Goal: Task Accomplishment & Management: Manage account settings

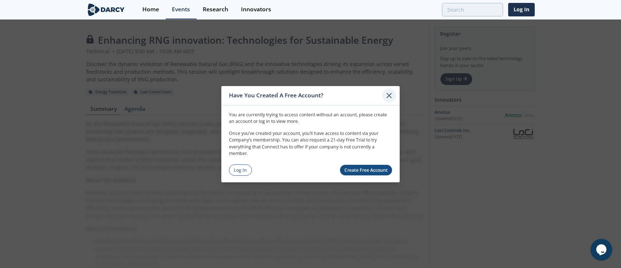
click at [391, 94] on icon at bounding box center [389, 95] width 9 height 9
click at [524, 5] on link "Log In" at bounding box center [521, 9] width 27 height 13
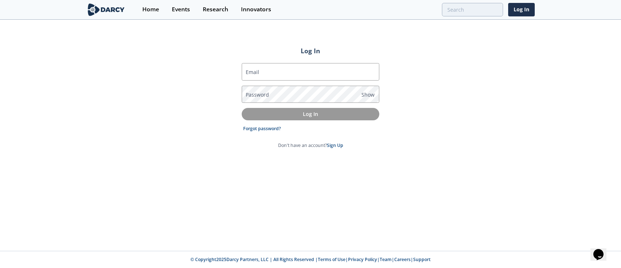
type input "[PERSON_NAME][EMAIL_ADDRESS][DOMAIN_NAME]"
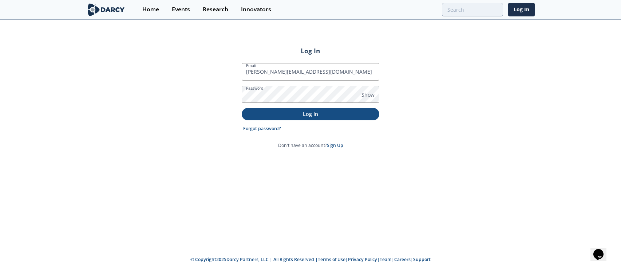
click at [285, 109] on button "Log In" at bounding box center [311, 114] width 138 height 12
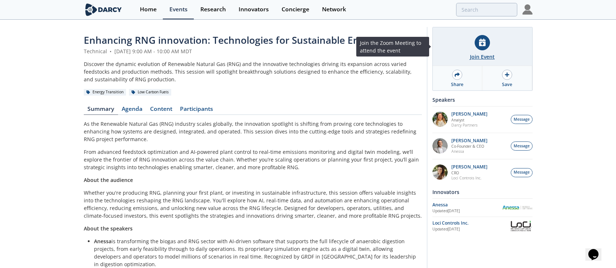
click at [488, 46] on div at bounding box center [481, 42] width 15 height 15
